Goal: Communication & Community: Answer question/provide support

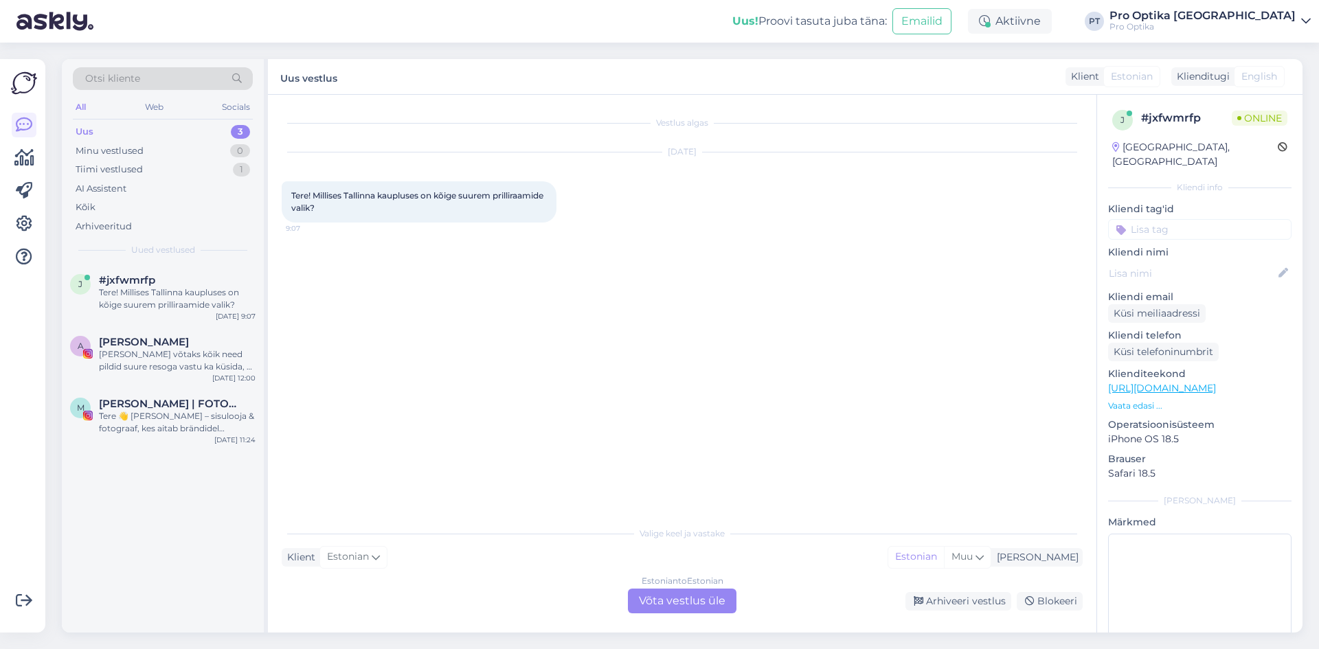
click at [654, 592] on div "Estonian to Estonian Võta vestlus üle" at bounding box center [682, 601] width 109 height 25
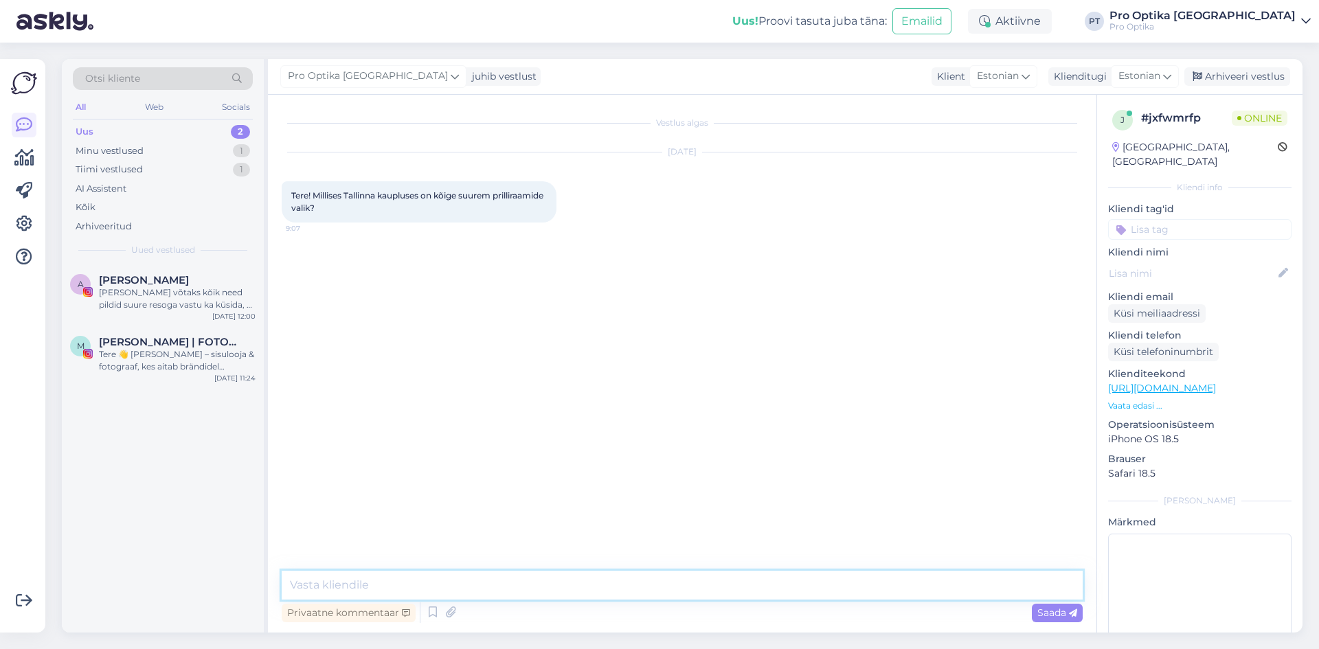
click at [429, 574] on textarea at bounding box center [682, 585] width 801 height 29
type textarea "Tere!"
type textarea "Võimalik, et näiteks kesklinna kuna siin kaks kauplust, üks Viru Keskuses ja te…"
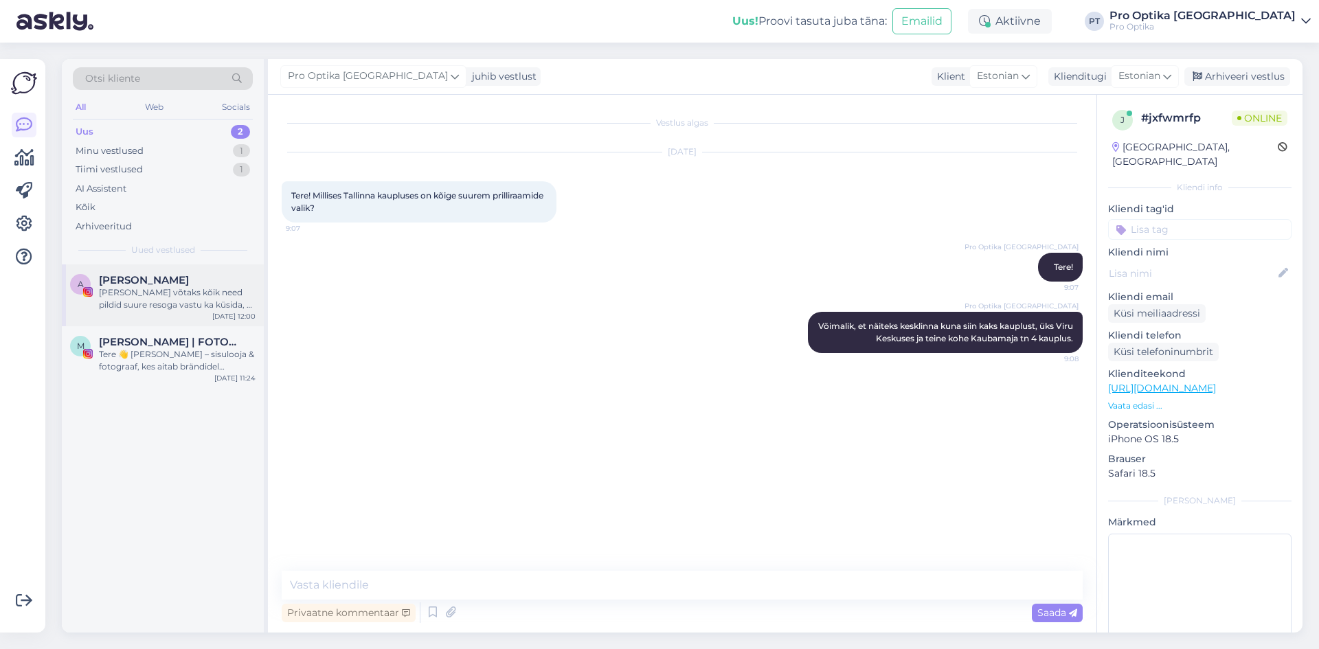
click at [205, 291] on div "[PERSON_NAME] võtaks kõik need pildid suure resoga vastu ka küsida, et kas tohi…" at bounding box center [177, 298] width 157 height 25
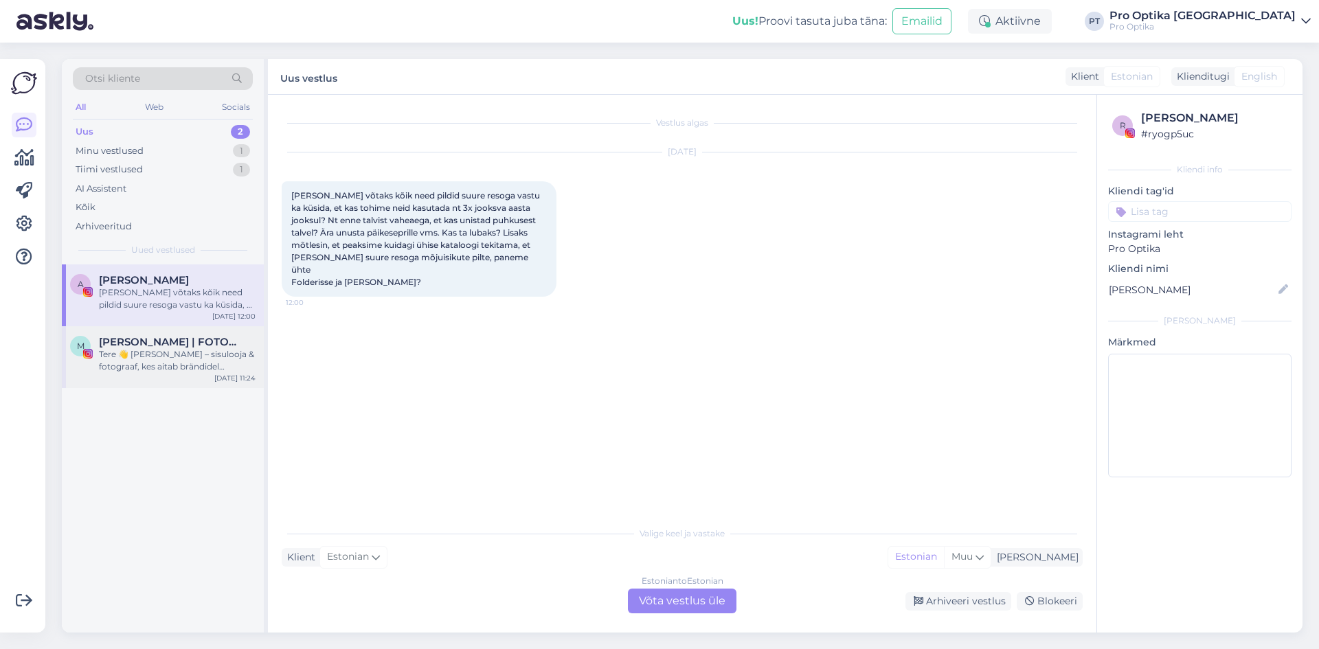
click at [209, 371] on div "Tere 👋 [PERSON_NAME] – sisulooja & fotograaf, kes aitab brändidel sotsiaalmeedi…" at bounding box center [177, 360] width 157 height 25
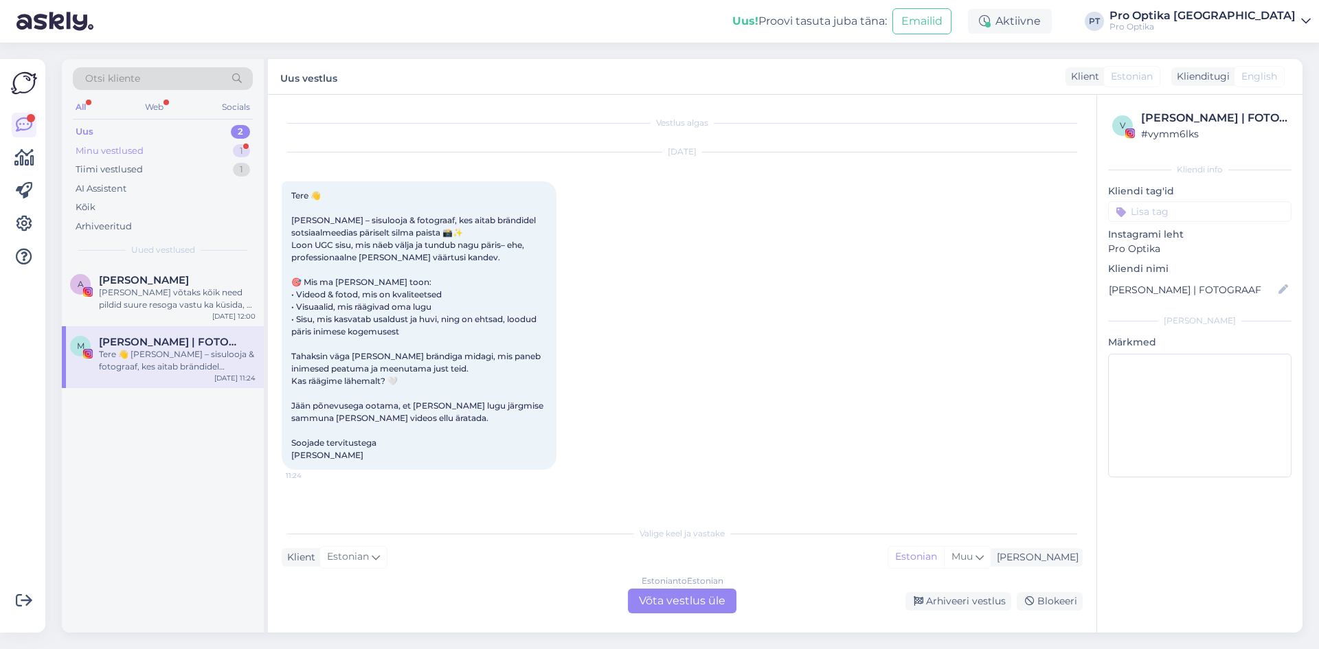
click at [246, 145] on div "1" at bounding box center [241, 151] width 17 height 14
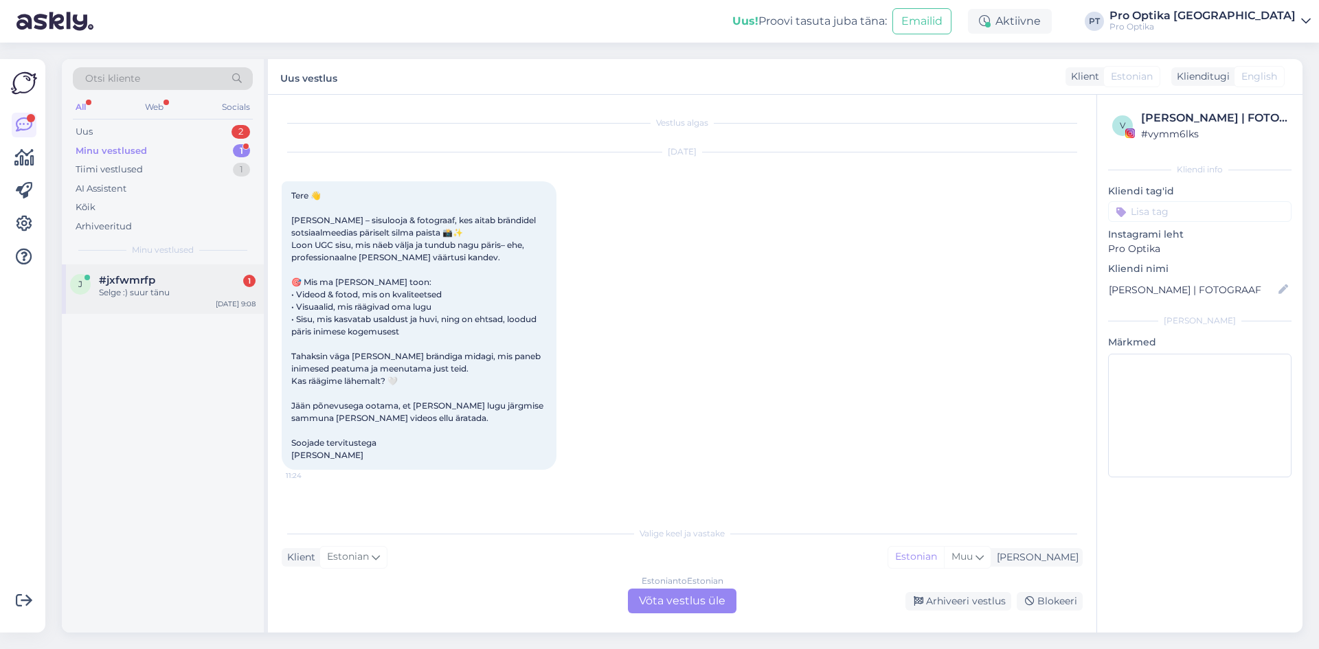
click at [133, 306] on div "j #jxfwmrfp 1 Selge :) suur tänu [DATE] 9:08" at bounding box center [163, 288] width 202 height 49
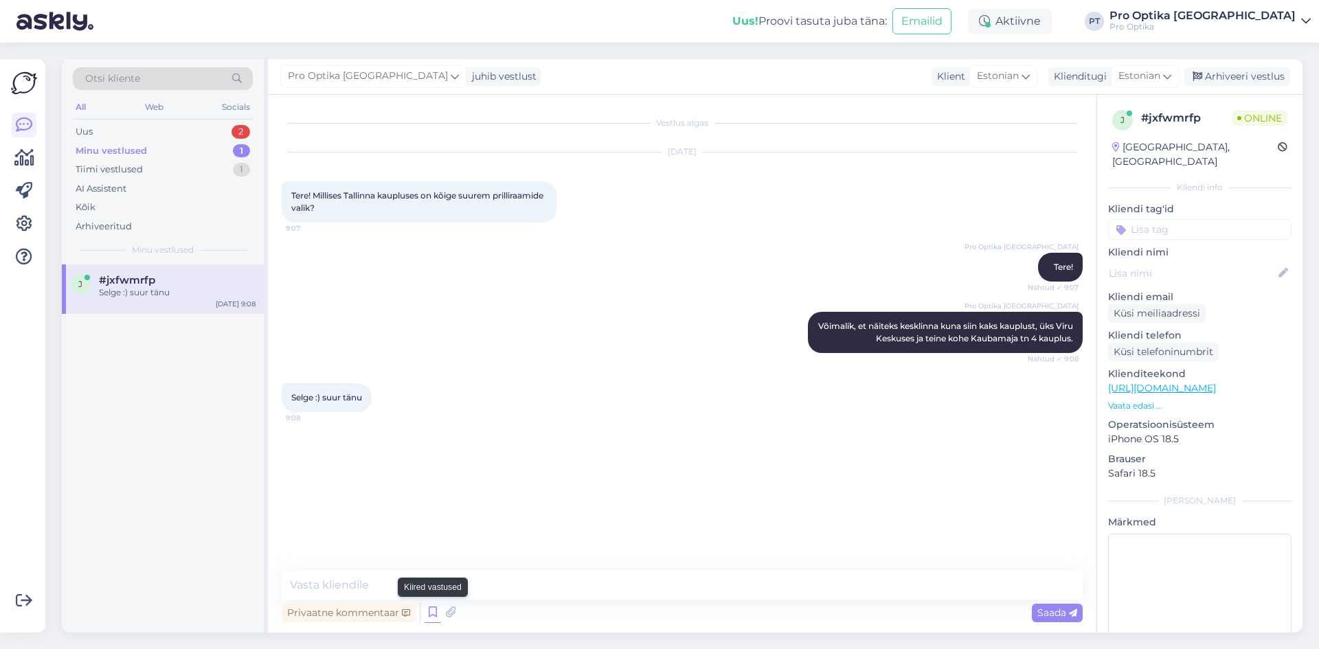
click at [433, 613] on icon at bounding box center [433, 612] width 16 height 21
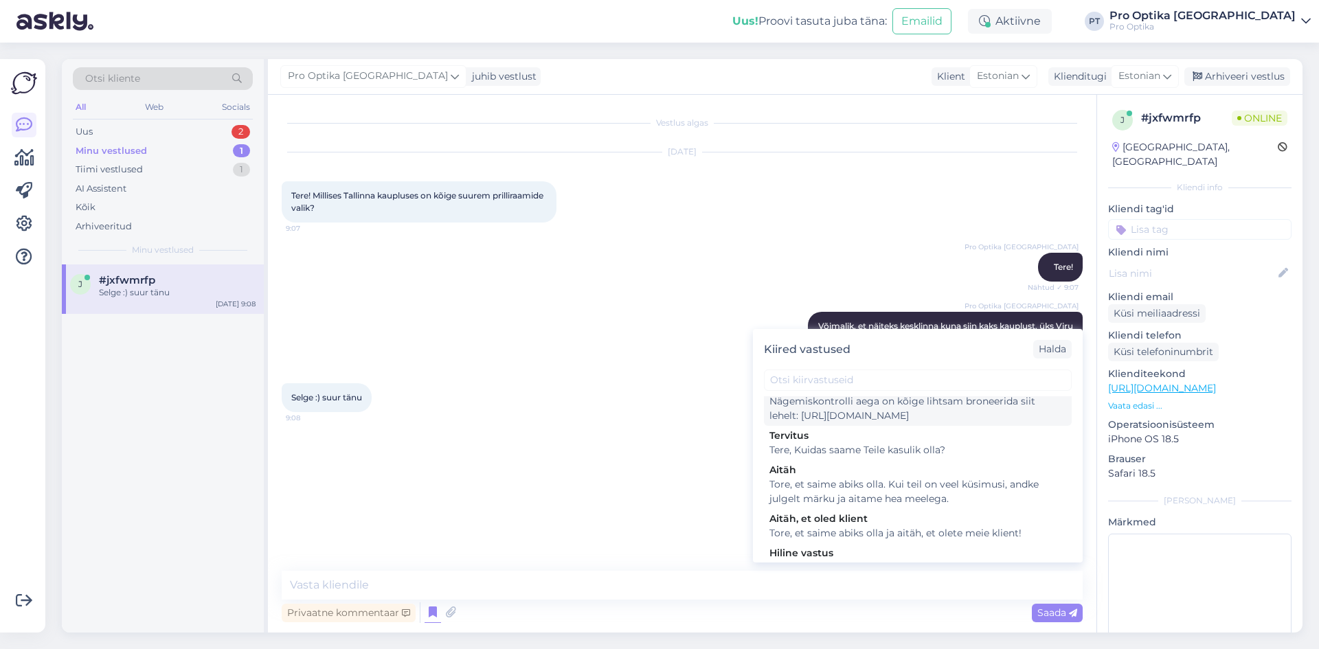
scroll to position [412, 0]
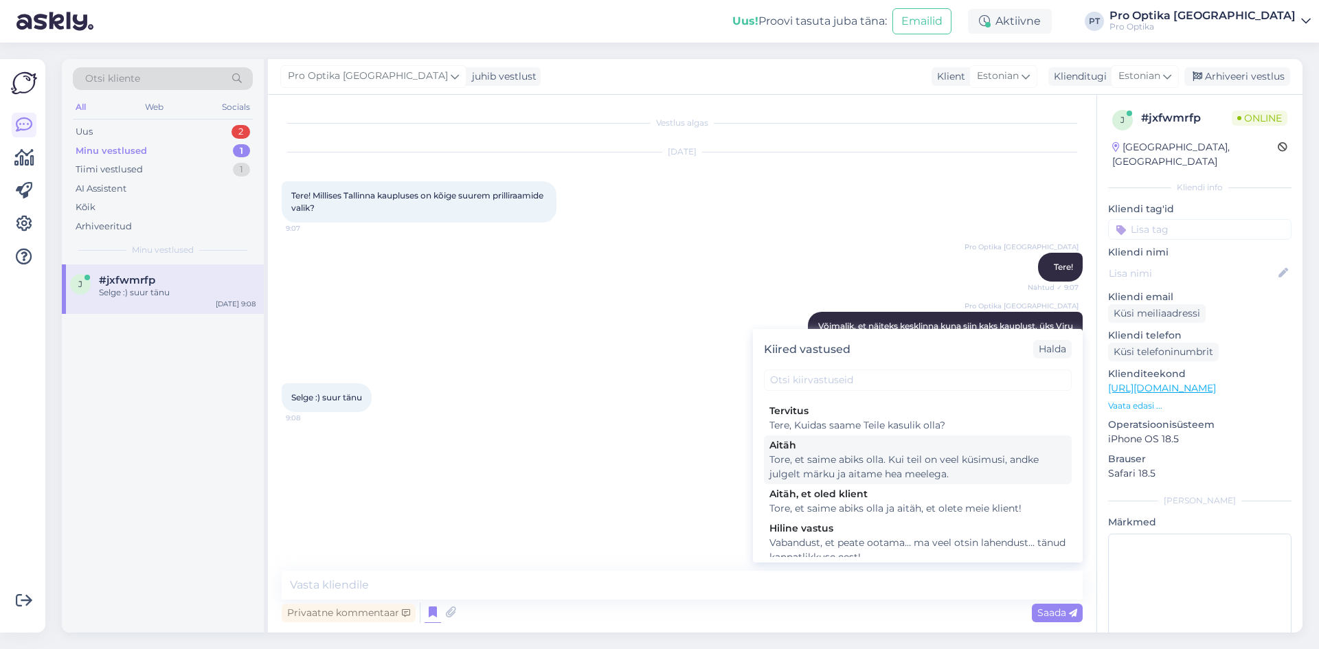
click at [920, 482] on div "Tore, et saime abiks olla. Kui teil on veel küsimusi, andke julgelt märku ja ai…" at bounding box center [917, 467] width 297 height 29
type textarea "Tore, et saime abiks olla. Kui teil on veel küsimusi, andke julgelt märku ja ai…"
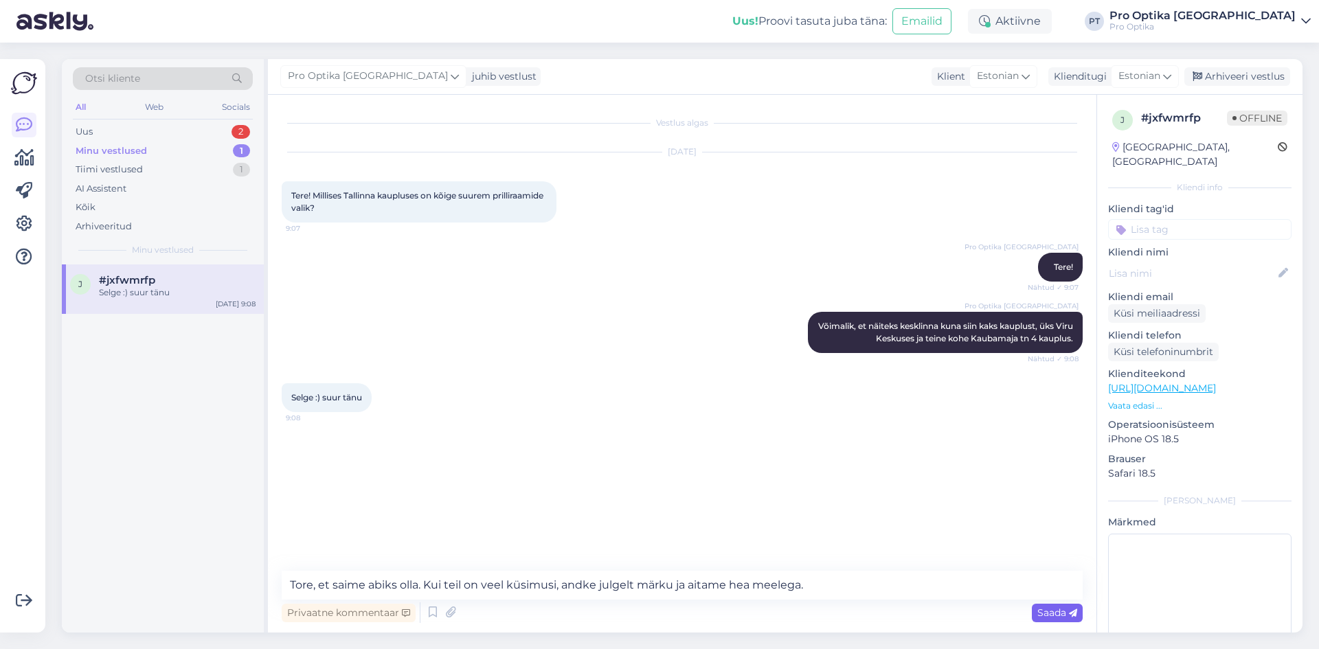
click at [1041, 619] on div "Saada" at bounding box center [1057, 613] width 51 height 19
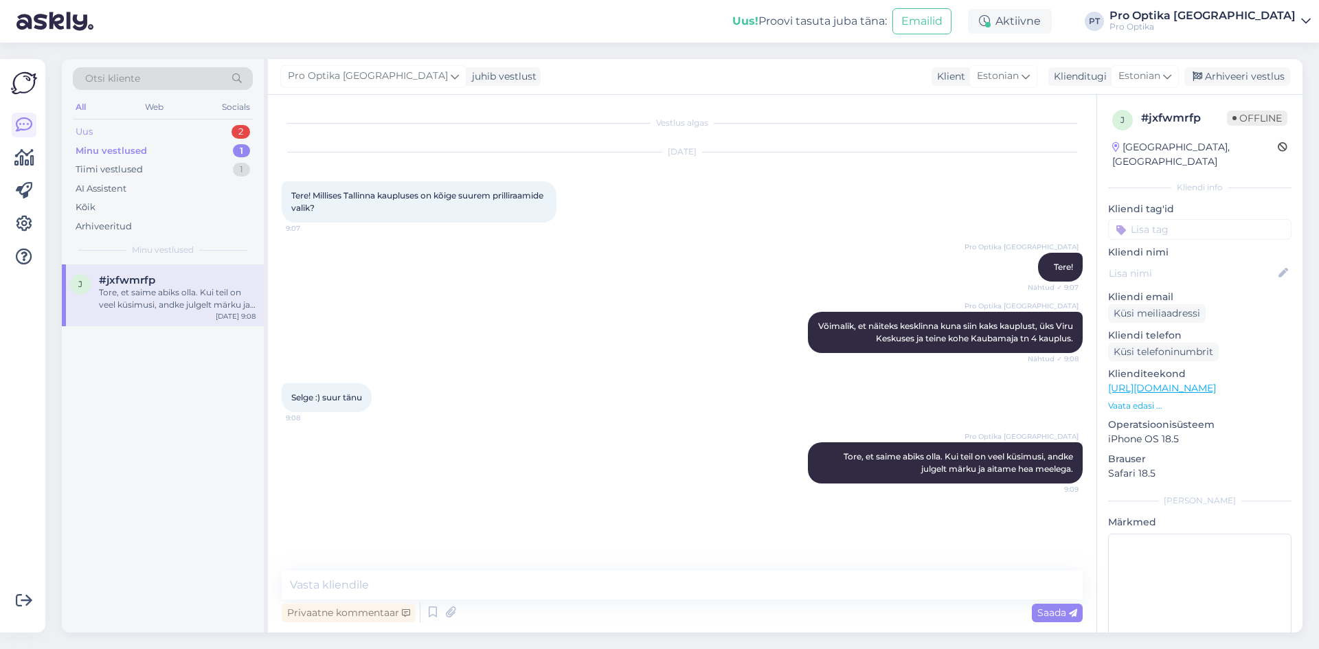
click at [153, 127] on div "Uus 2" at bounding box center [163, 131] width 180 height 19
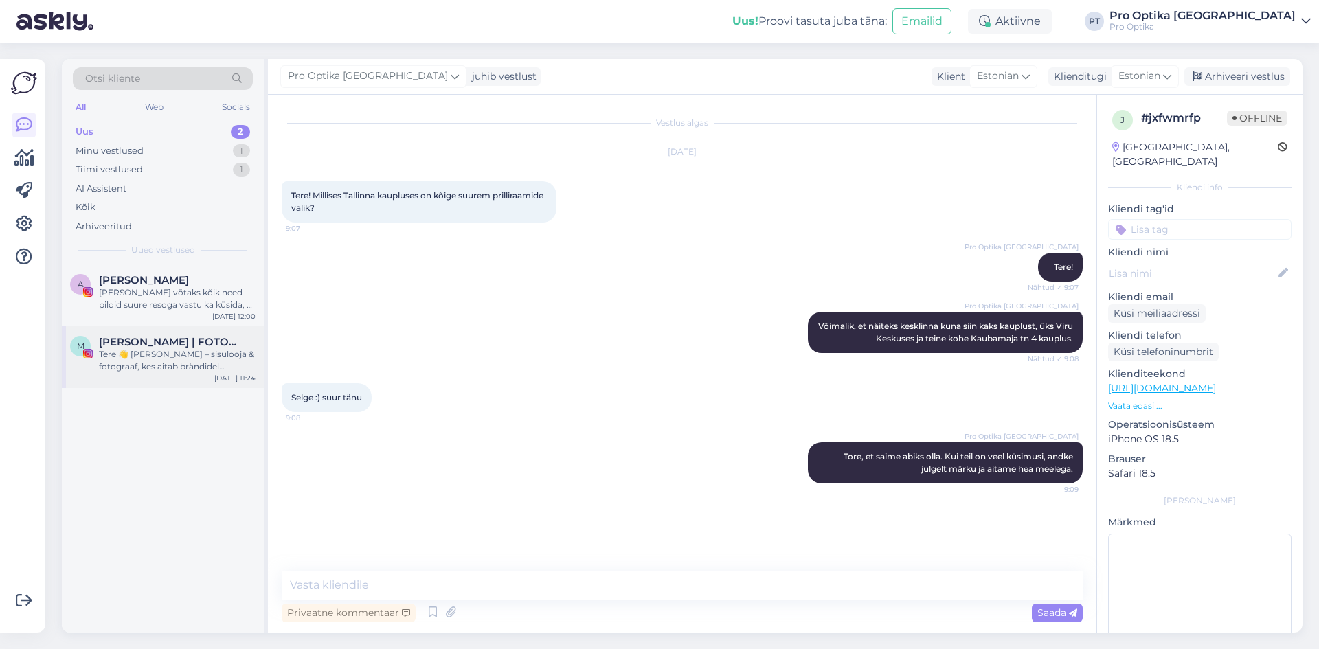
click at [190, 360] on div "Tere 👋 [PERSON_NAME] – sisulooja & fotograaf, kes aitab brändidel sotsiaalmeedi…" at bounding box center [177, 360] width 157 height 25
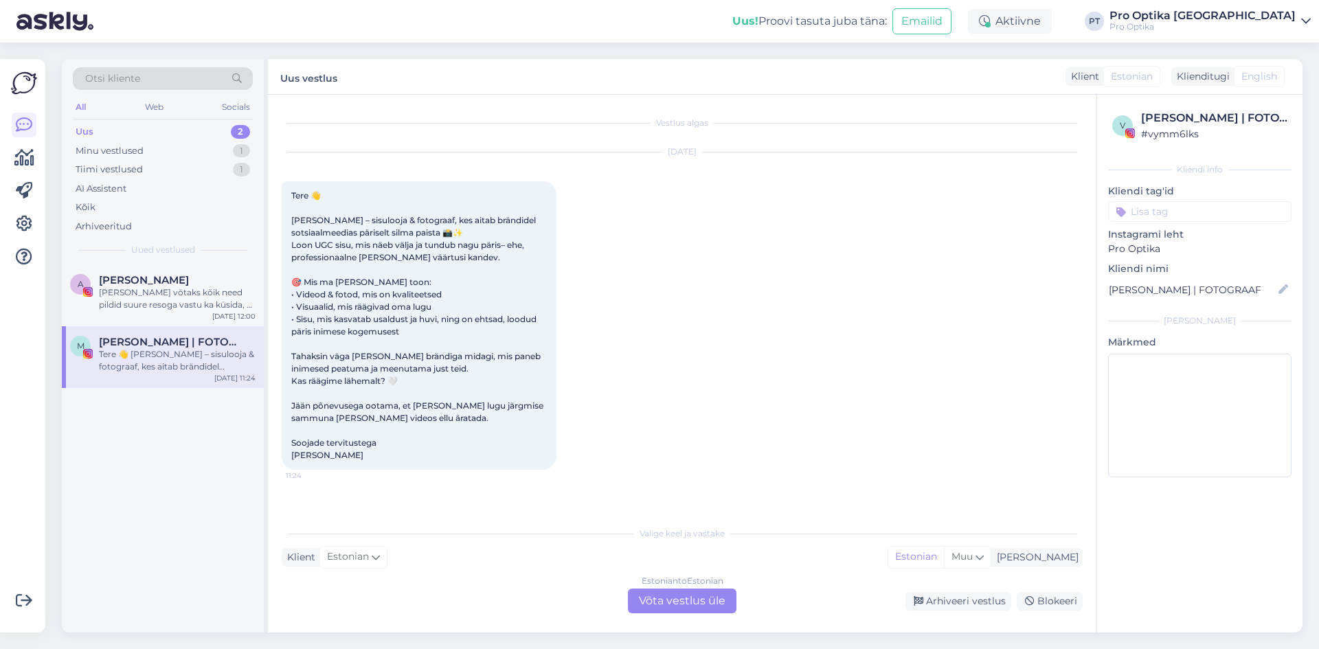
click at [699, 605] on div "Estonian to Estonian Võta vestlus üle" at bounding box center [682, 601] width 109 height 25
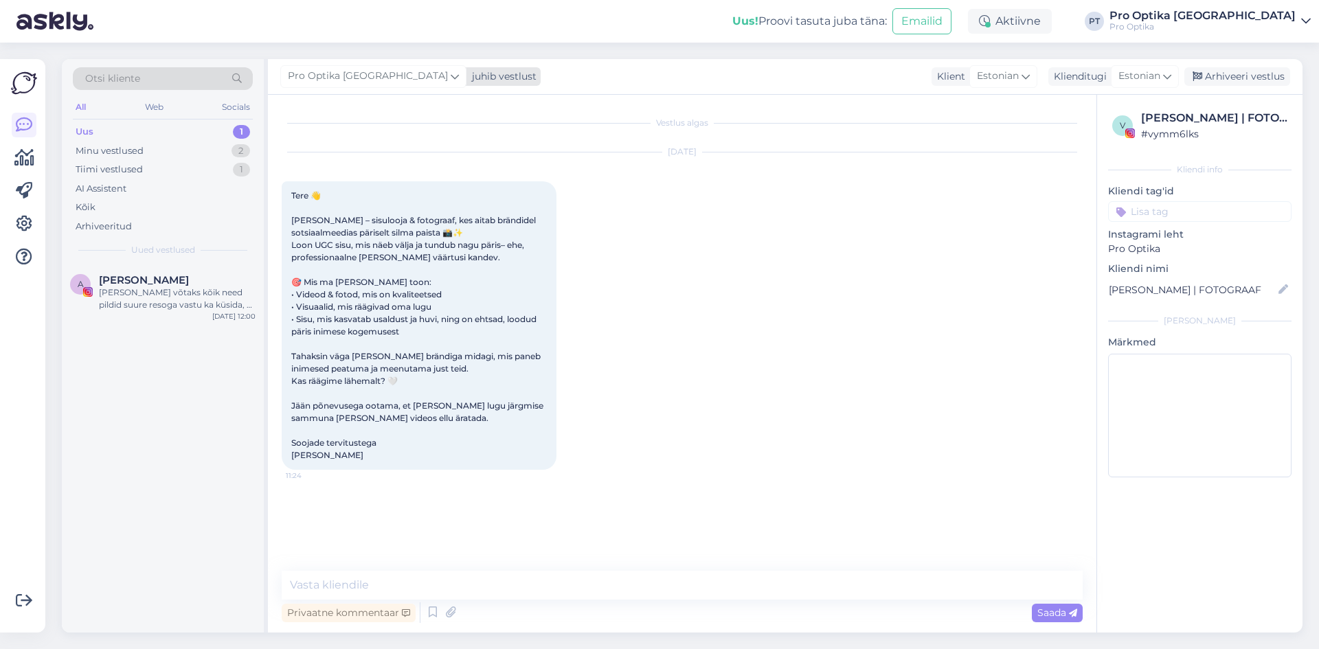
click at [367, 87] on div "Pro Optika [GEOGRAPHIC_DATA]" at bounding box center [373, 76] width 186 height 22
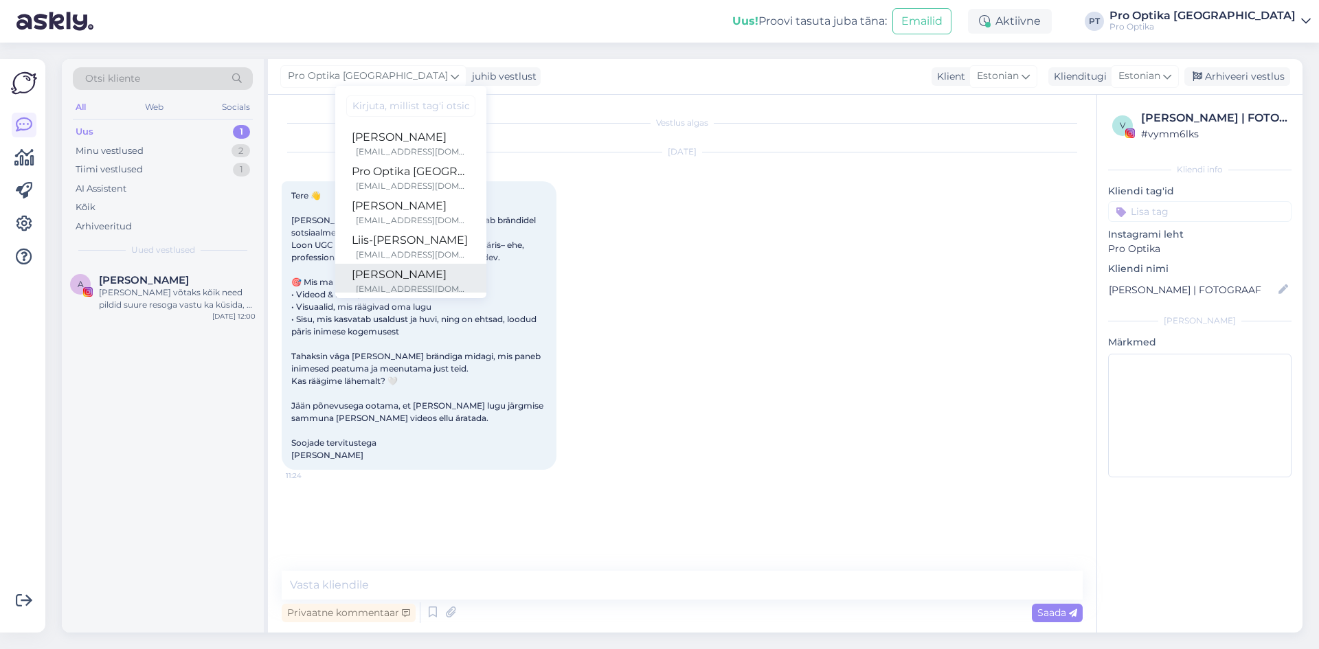
click at [394, 280] on div "[PERSON_NAME]" at bounding box center [411, 275] width 118 height 16
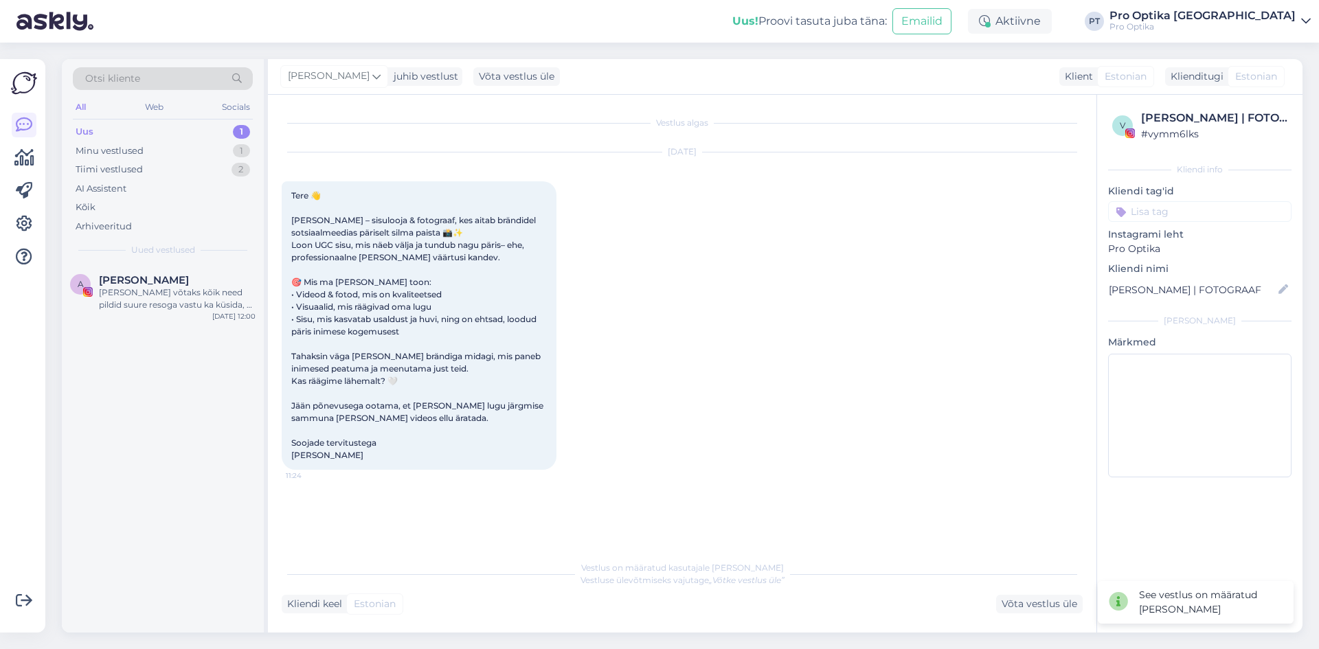
click at [239, 486] on div "A Aveli [PERSON_NAME] võtaks kõik need pildid suure resoga vastu ka küsida, et …" at bounding box center [163, 448] width 202 height 368
